Goal: Task Accomplishment & Management: Use online tool/utility

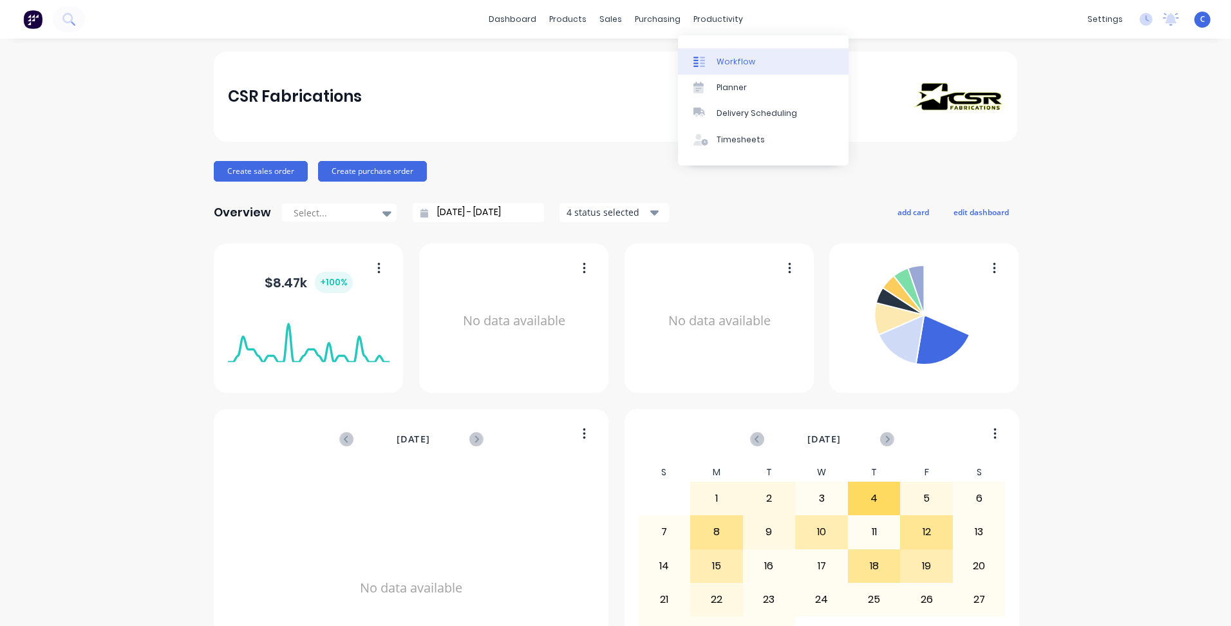
click at [720, 54] on link "Workflow" at bounding box center [763, 61] width 171 height 26
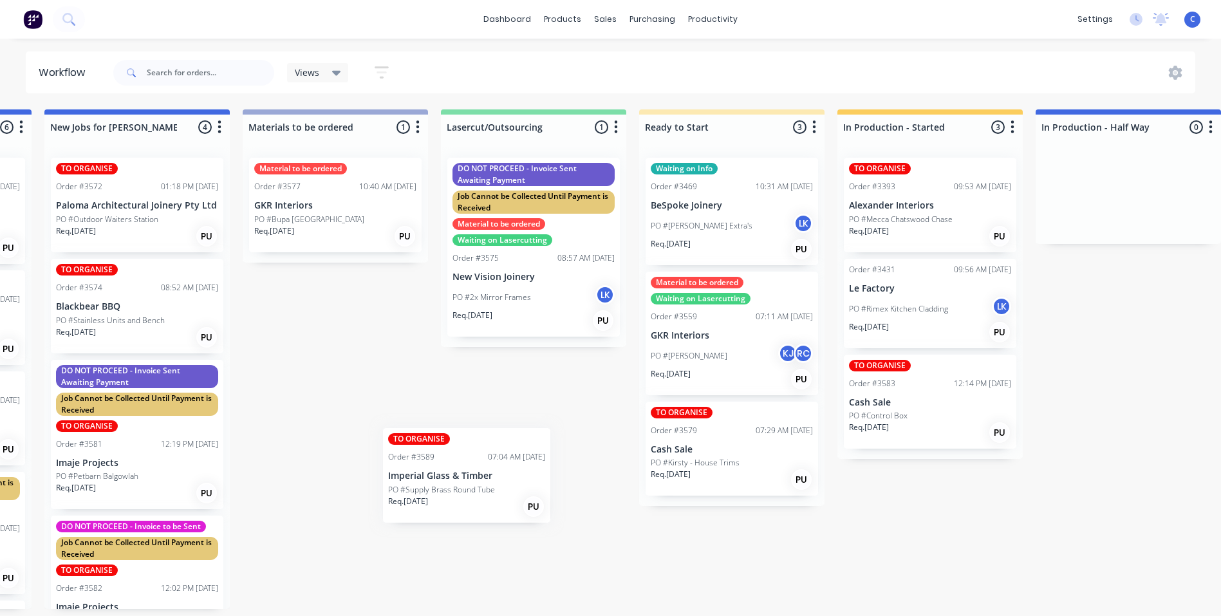
scroll to position [3, 578]
drag, startPoint x: 84, startPoint y: 353, endPoint x: 314, endPoint y: 306, distance: 234.0
click at [314, 306] on div "Submitted 7 Status colour #FFFFFF hex #FFFFFF Save Cancel Summaries Total order…" at bounding box center [1139, 359] width 3454 height 500
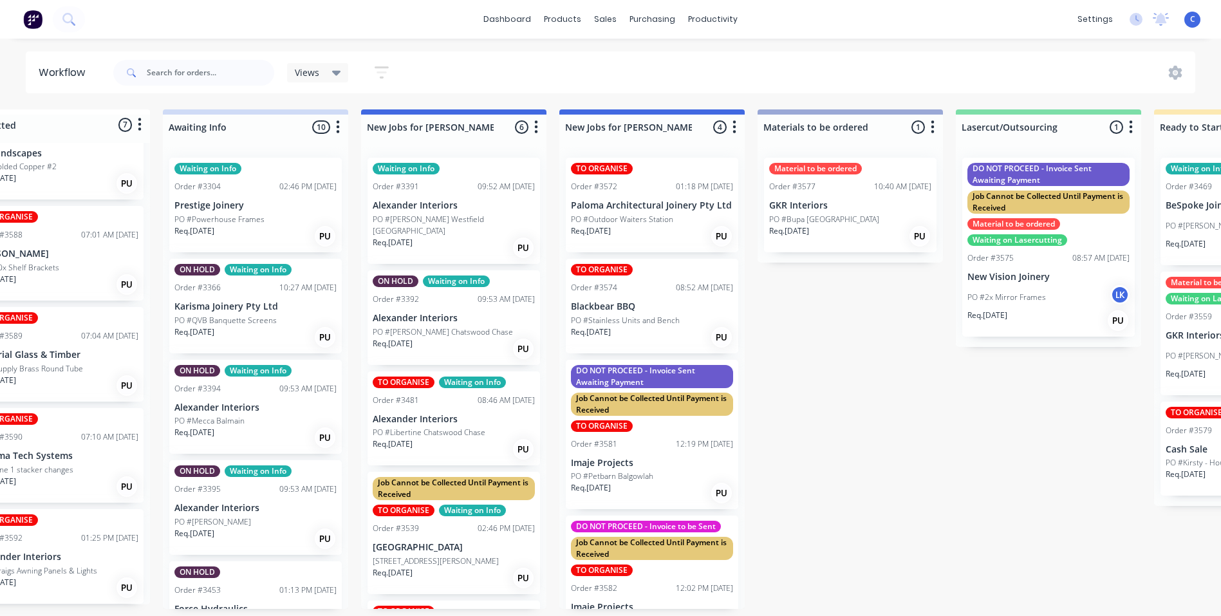
scroll to position [3, 0]
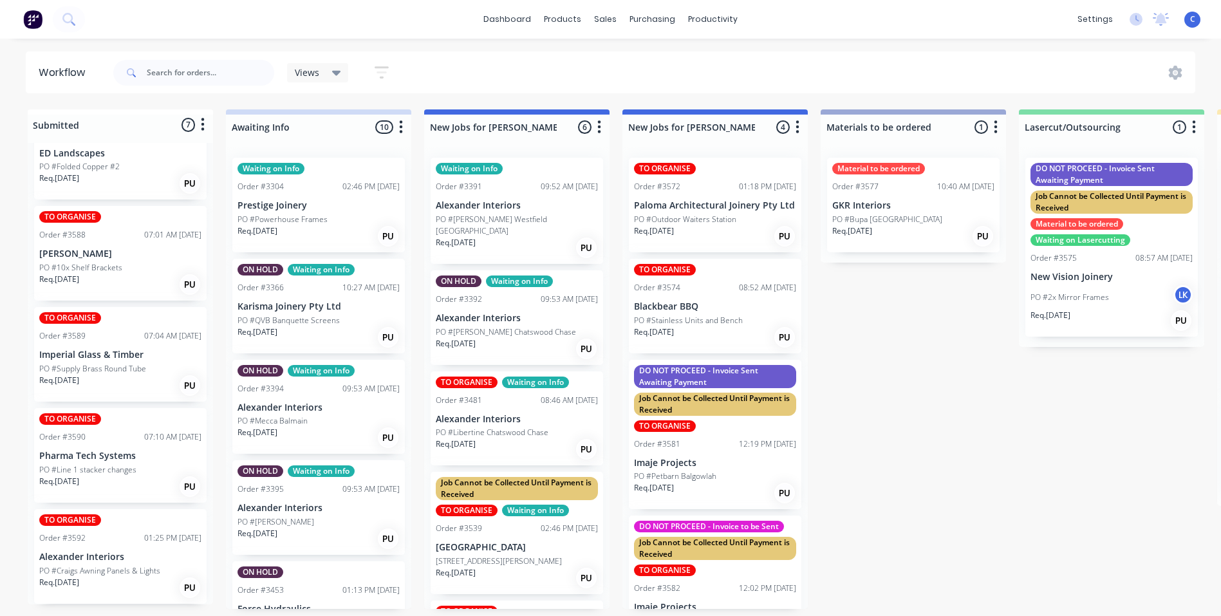
click at [117, 366] on p "PO #Supply Brass Round Tube" at bounding box center [92, 369] width 107 height 12
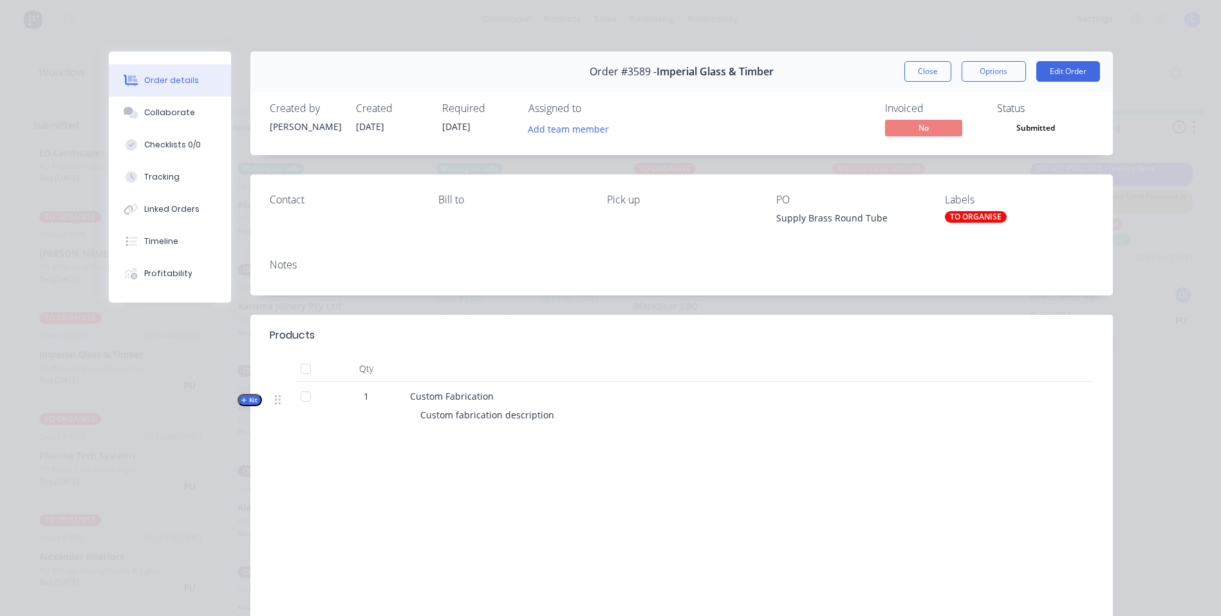
click at [972, 213] on div "TO ORGANISE" at bounding box center [976, 217] width 62 height 12
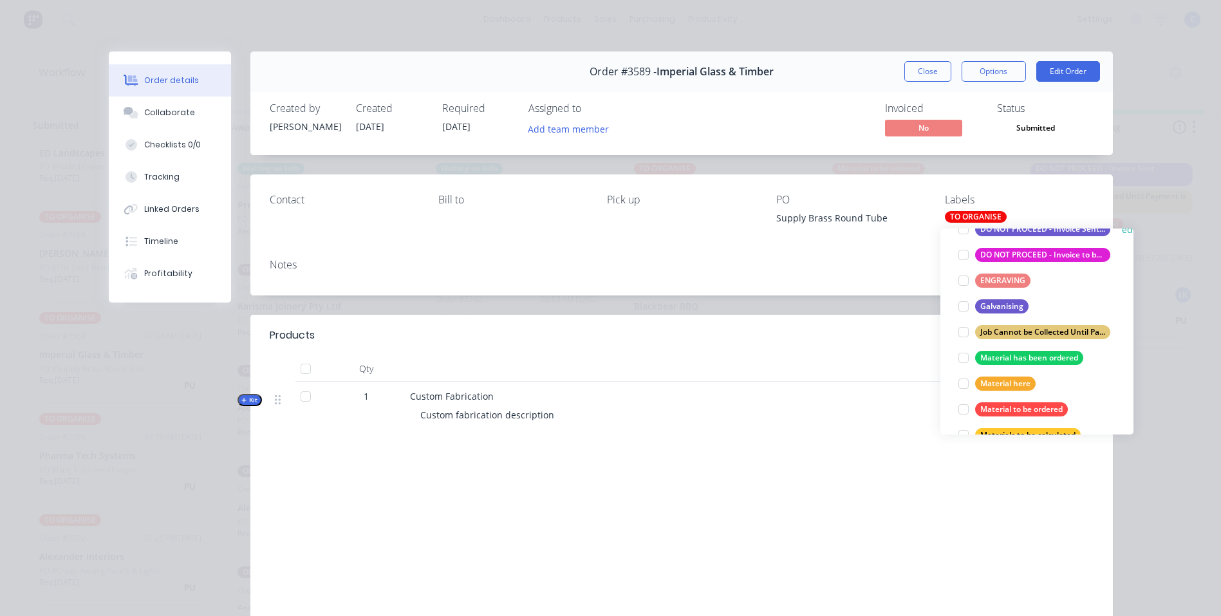
scroll to position [258, 0]
click at [1039, 355] on div "Material has been ordered" at bounding box center [1029, 357] width 108 height 14
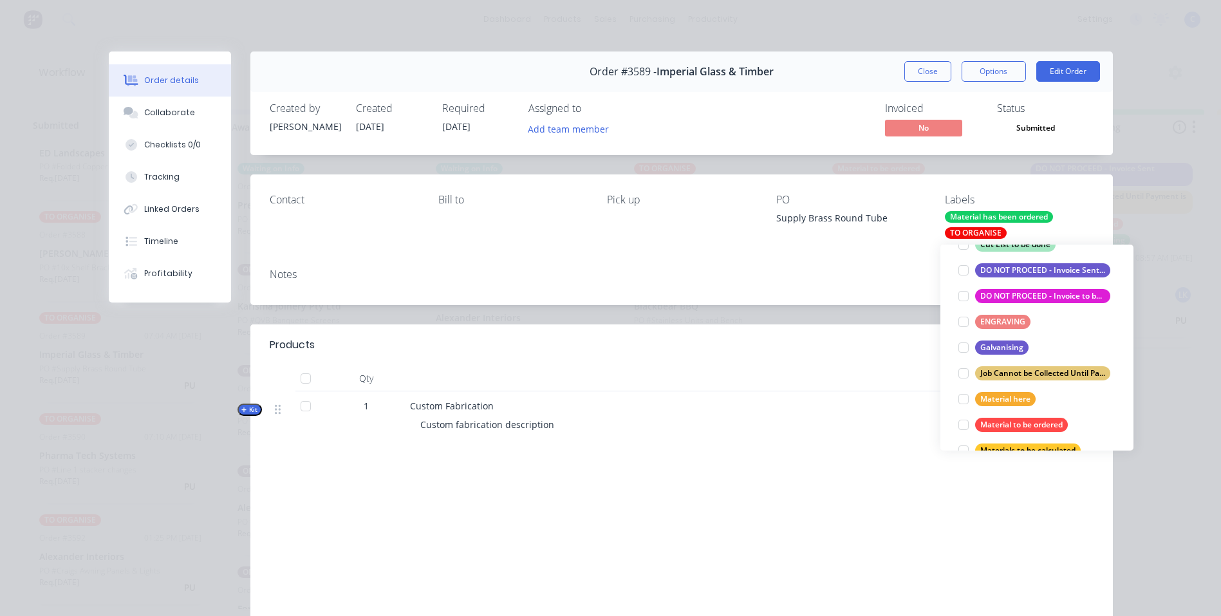
scroll to position [0, 0]
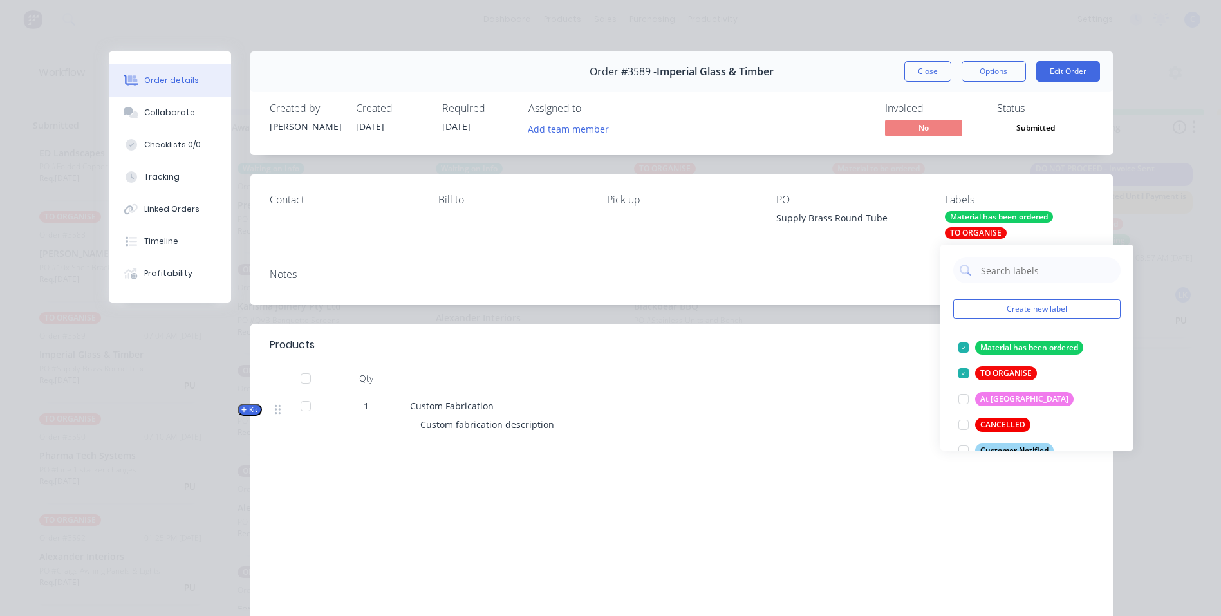
click at [847, 265] on div "Notes" at bounding box center [681, 281] width 863 height 47
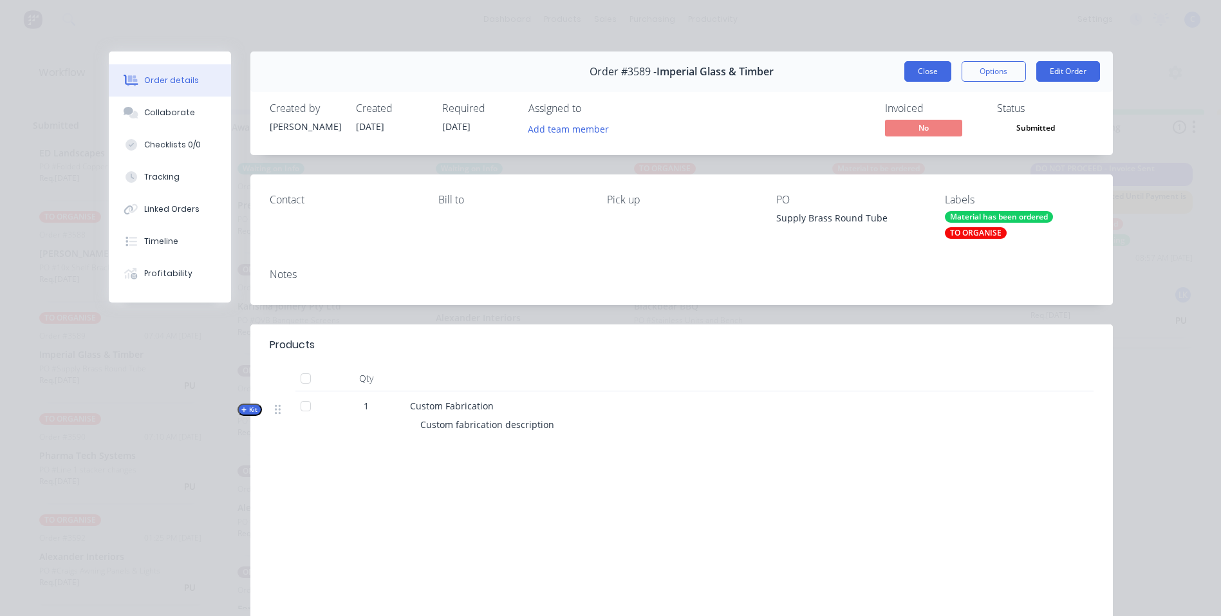
click at [928, 64] on button "Close" at bounding box center [928, 71] width 47 height 21
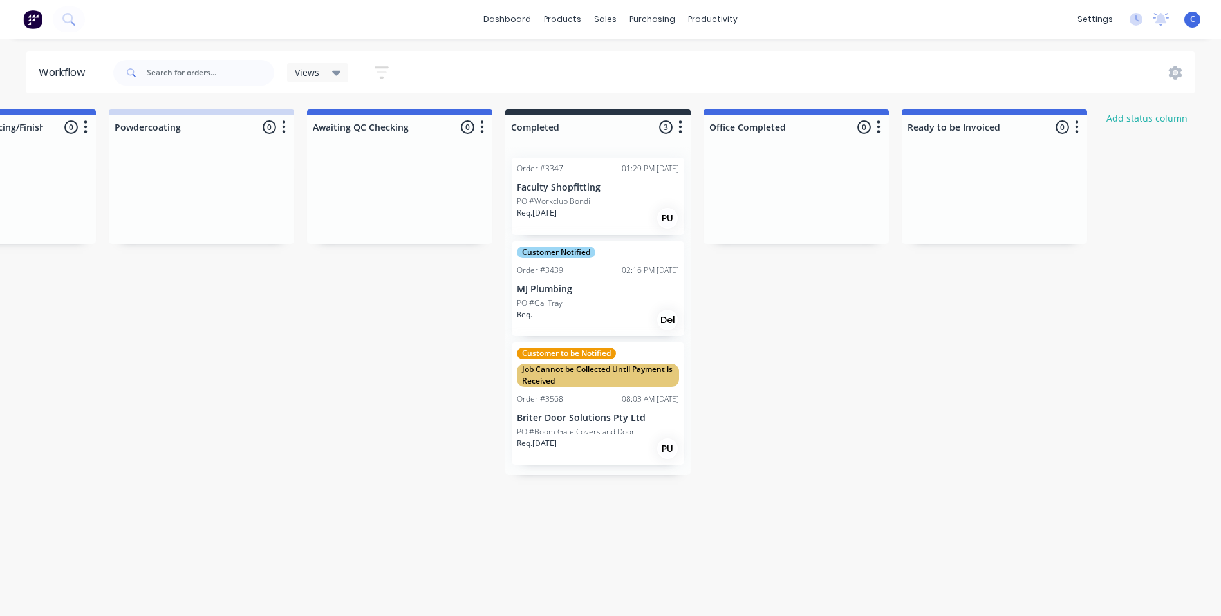
scroll to position [3, 2149]
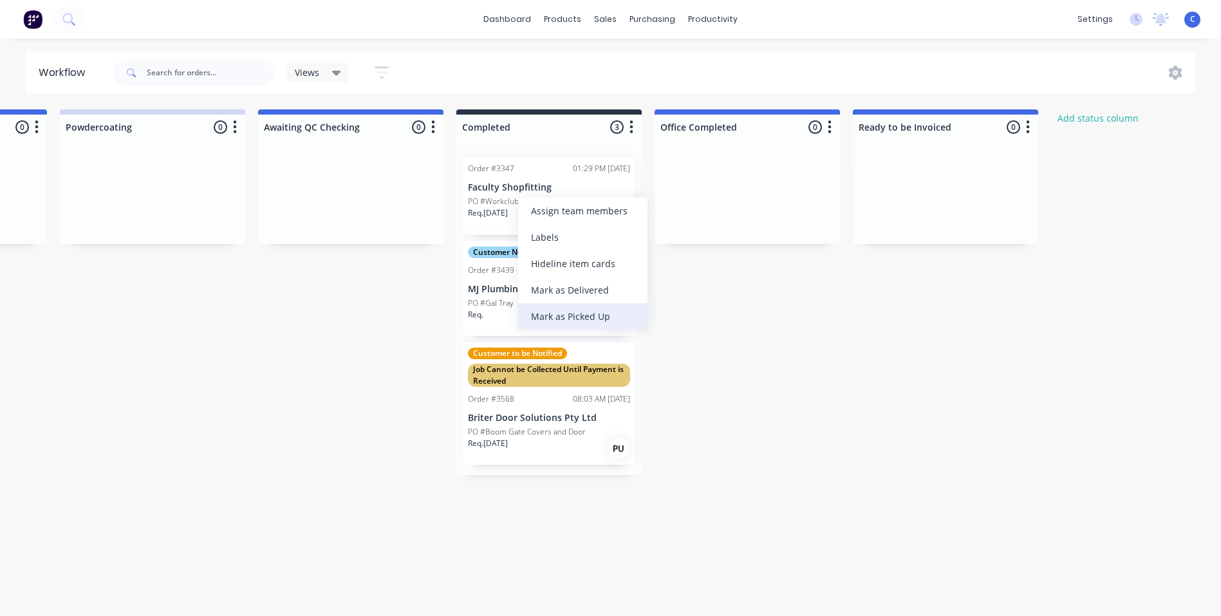
click at [580, 312] on div "Mark as Picked Up" at bounding box center [582, 316] width 129 height 26
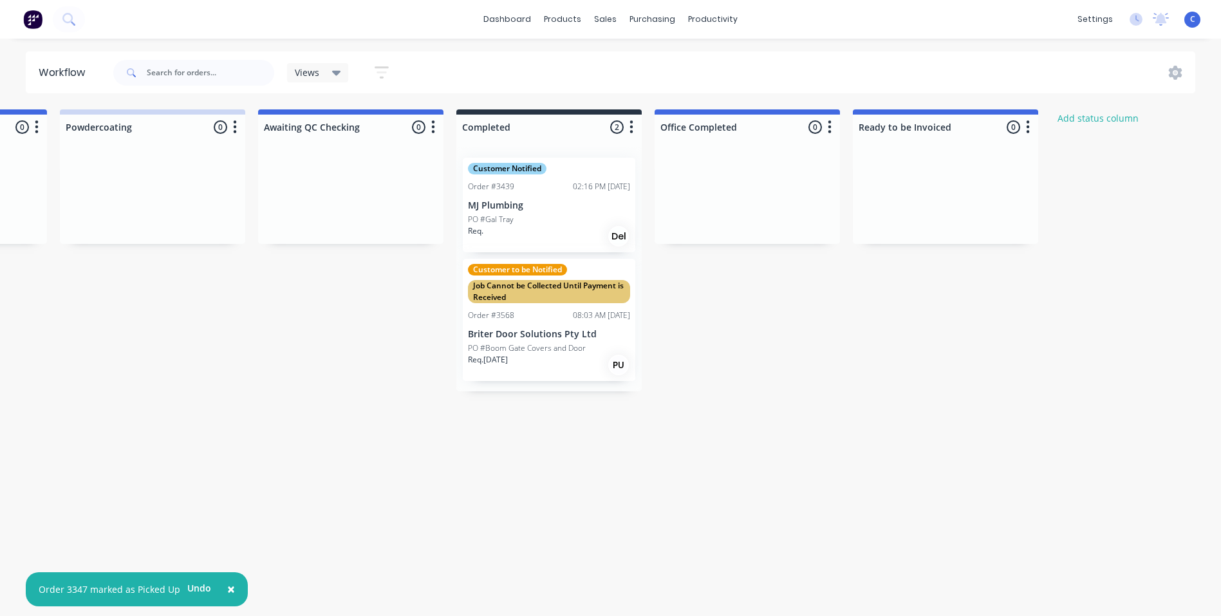
click at [523, 334] on p "Briter Door Solutions Pty Ltd" at bounding box center [549, 334] width 162 height 11
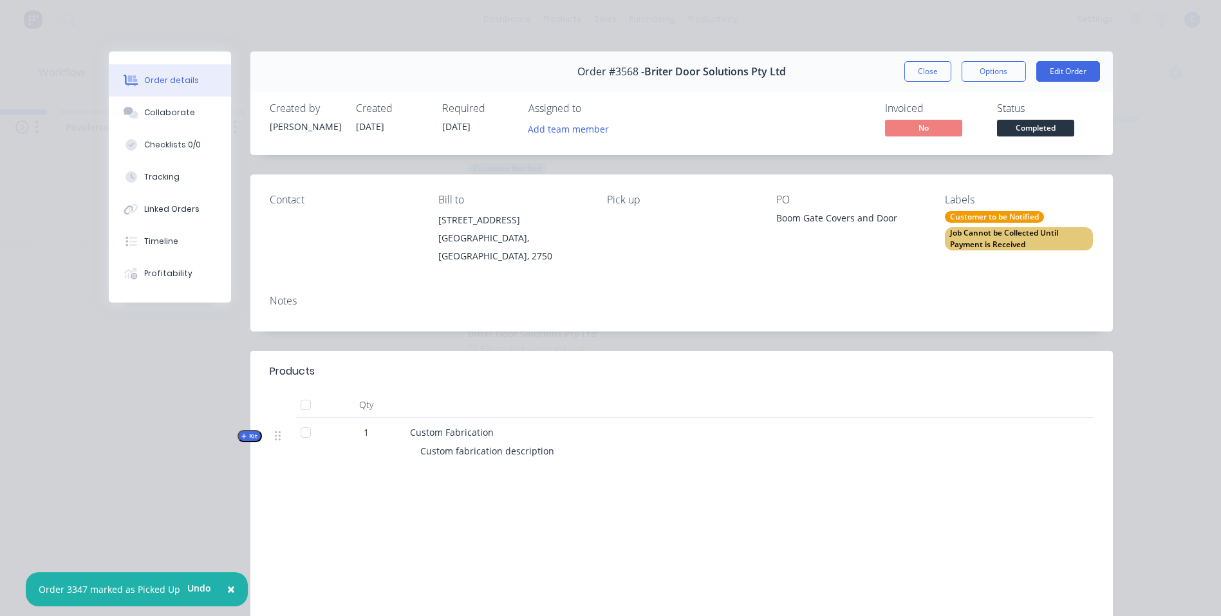
click at [984, 218] on div "Customer to be Notified" at bounding box center [994, 217] width 99 height 12
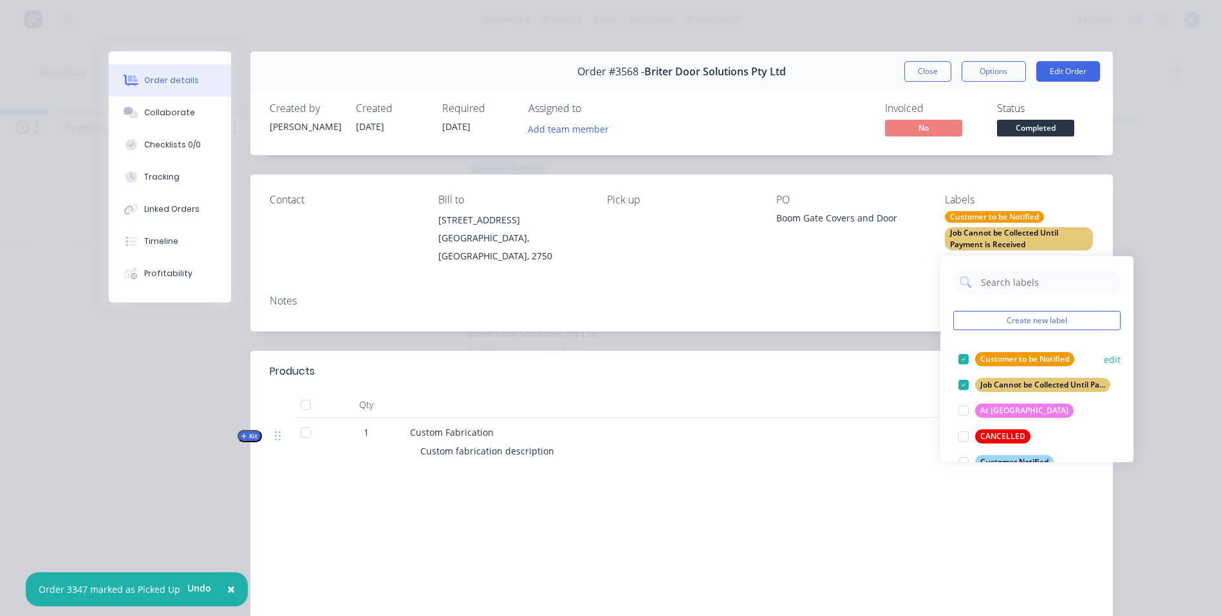
click at [1002, 352] on div "Customer to be Notified" at bounding box center [1024, 359] width 99 height 14
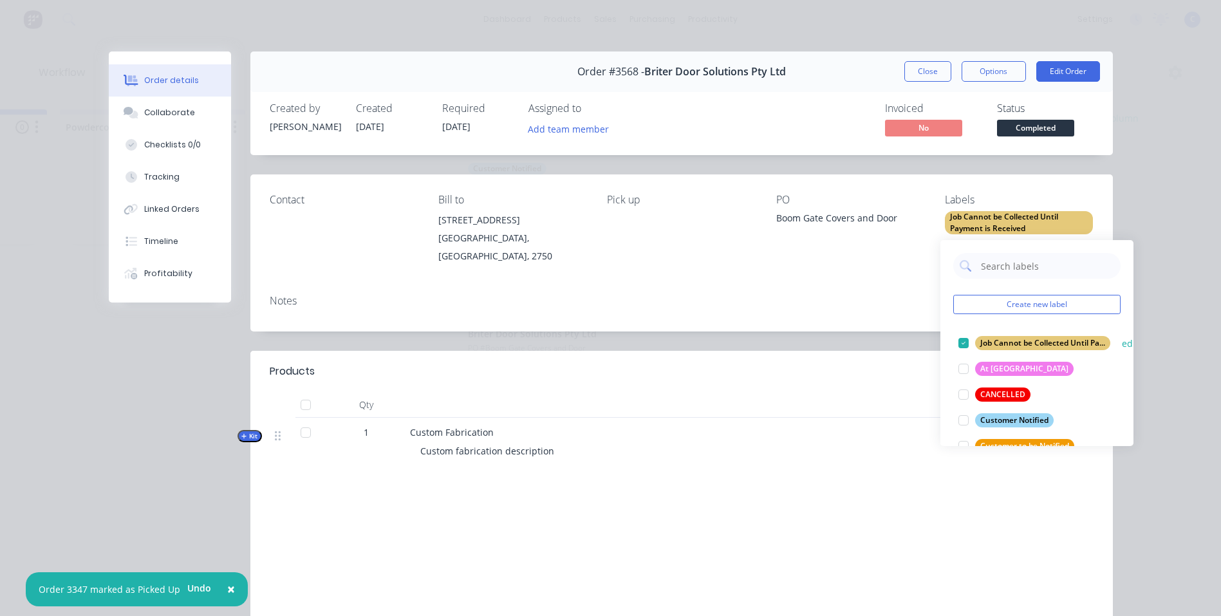
scroll to position [0, 0]
click at [1019, 415] on div "Customer Notified" at bounding box center [1014, 420] width 79 height 14
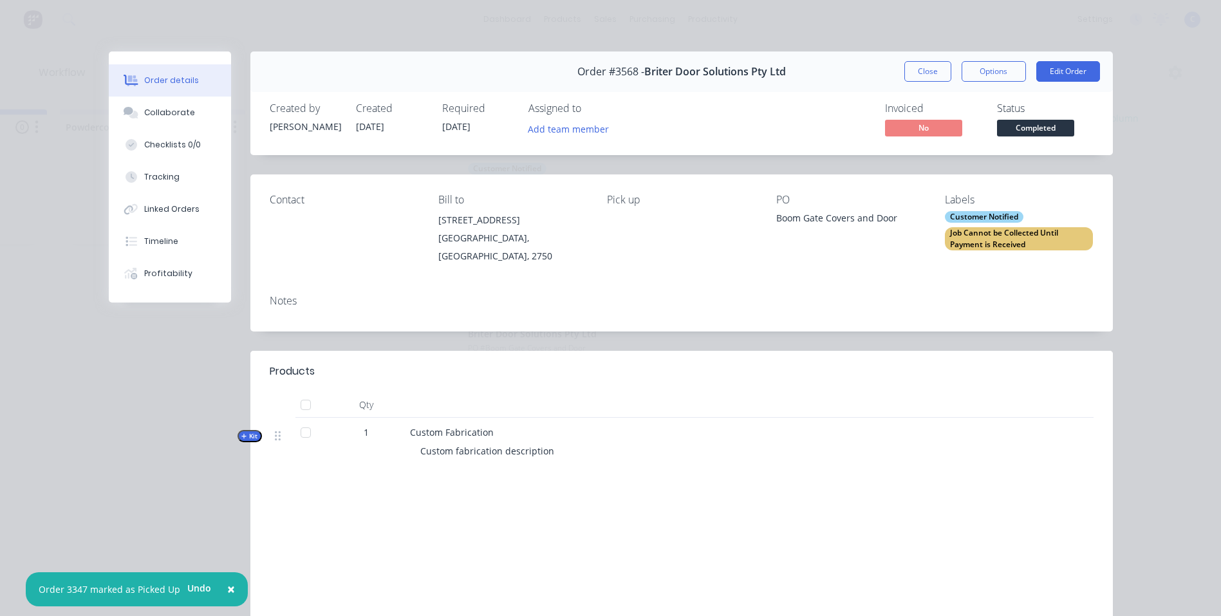
click at [804, 292] on div "Notes" at bounding box center [681, 308] width 863 height 47
click at [936, 73] on button "Close" at bounding box center [928, 71] width 47 height 21
